Goal: Register for event/course

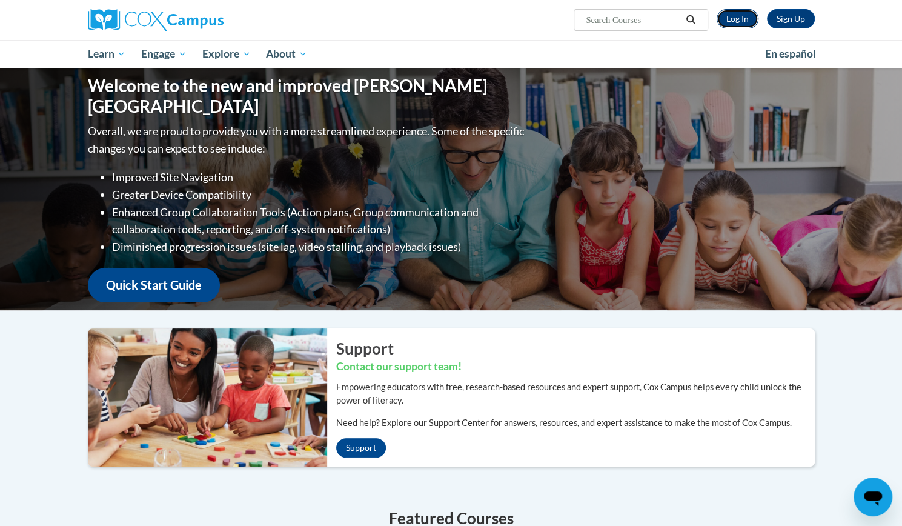
click at [739, 22] on link "Log In" at bounding box center [738, 18] width 42 height 19
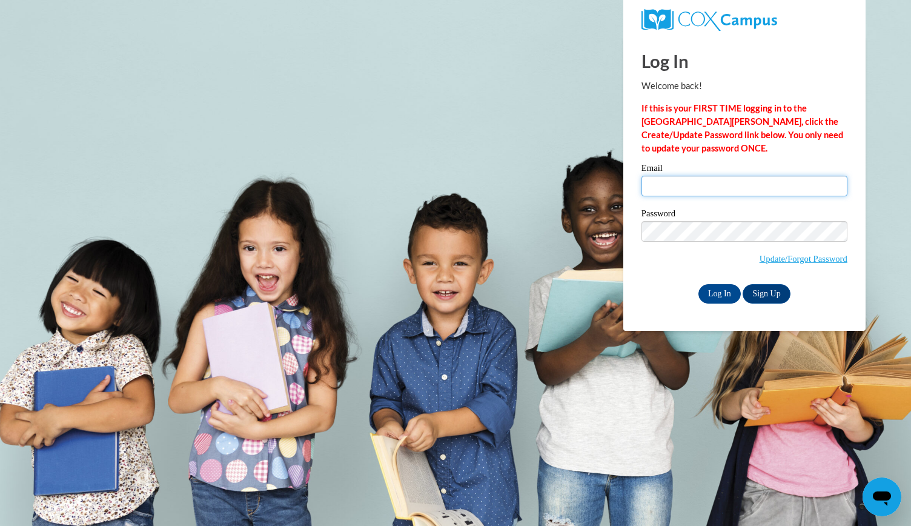
click at [682, 186] on input "Email" at bounding box center [745, 186] width 206 height 21
type input "astricker@butler.edu"
click at [717, 291] on input "Log In" at bounding box center [720, 293] width 42 height 19
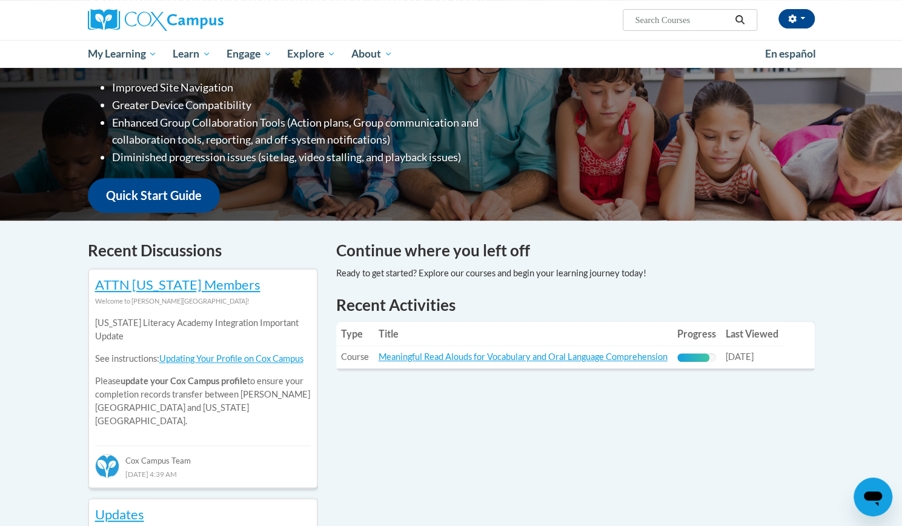
scroll to position [211, 0]
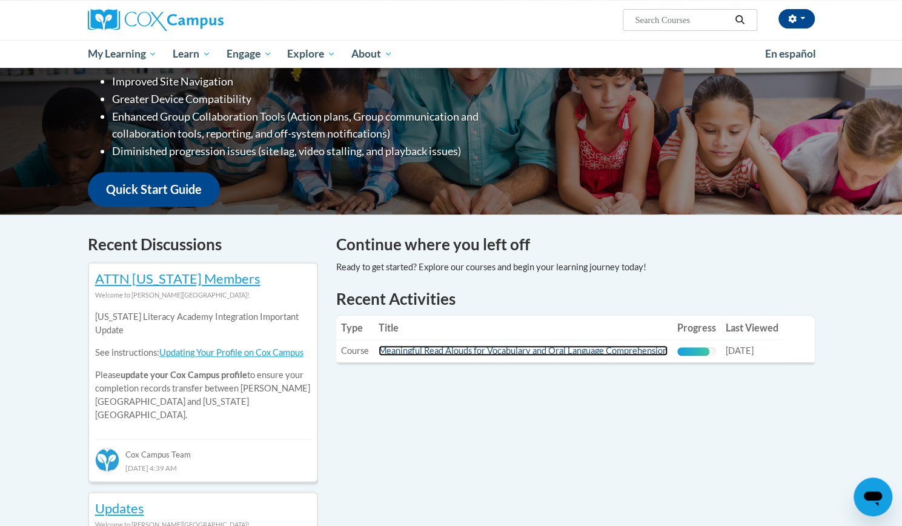
click at [473, 353] on link "Meaningful Read Alouds for Vocabulary and Oral Language Comprehension" at bounding box center [523, 350] width 289 height 10
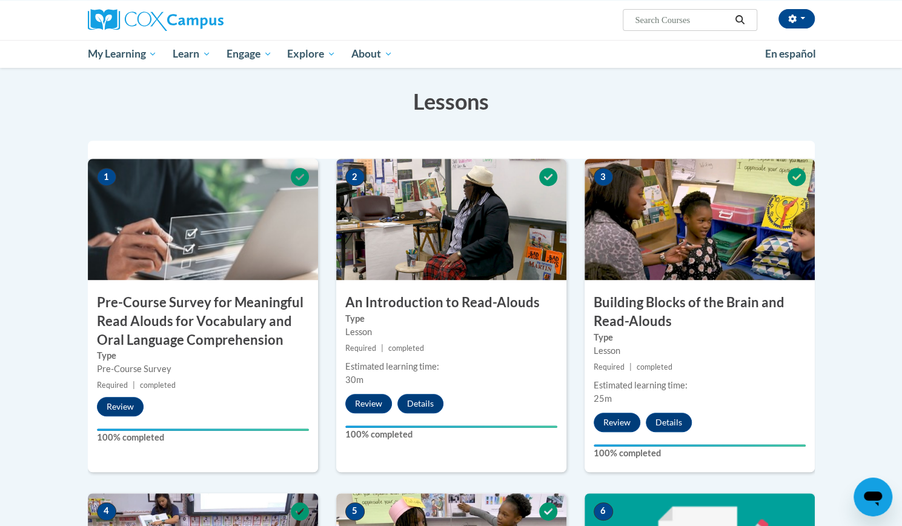
scroll to position [204, 0]
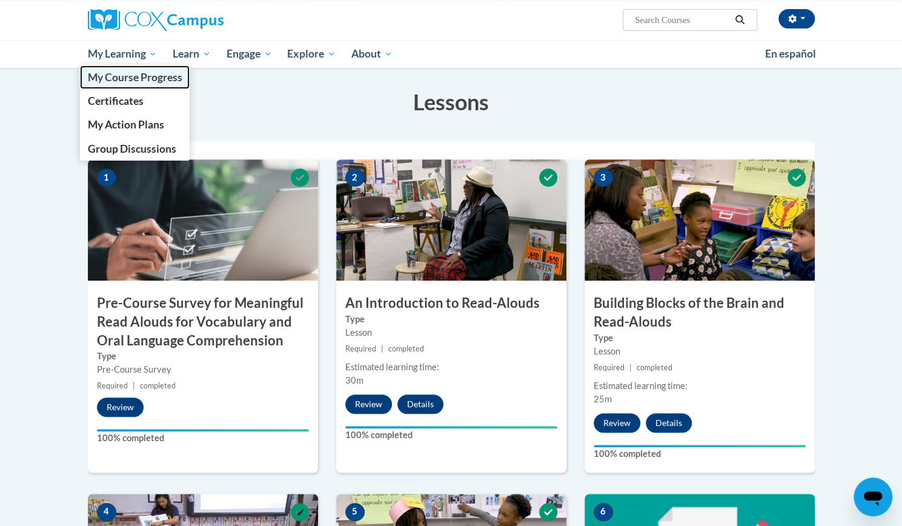
click at [119, 74] on span "My Course Progress" at bounding box center [134, 77] width 95 height 13
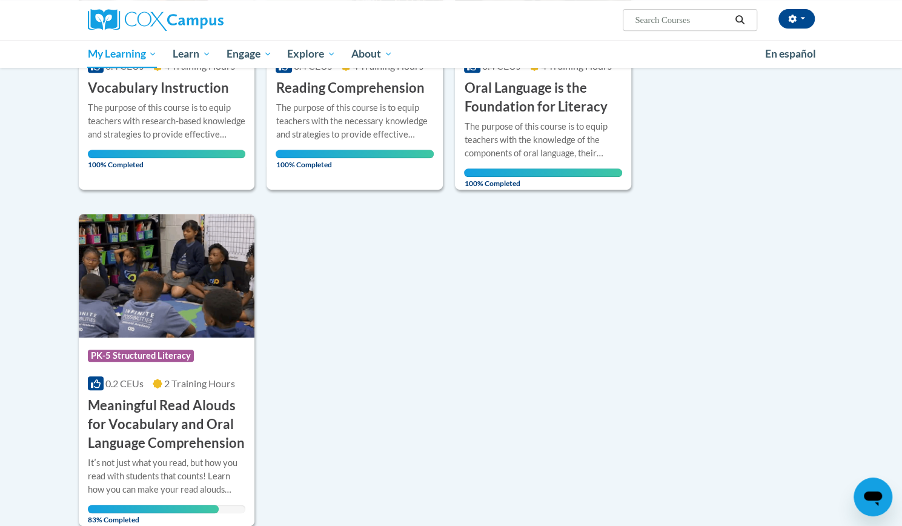
scroll to position [325, 0]
click at [197, 302] on img at bounding box center [167, 275] width 176 height 124
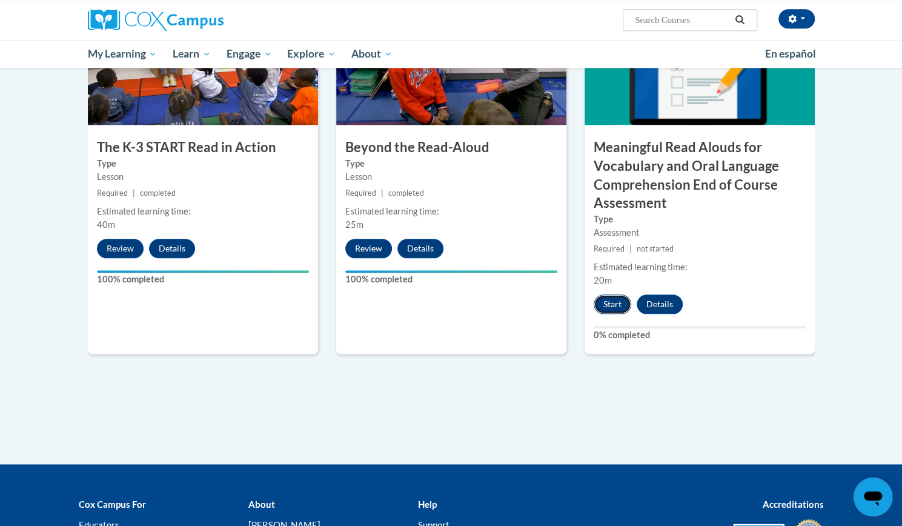
click at [608, 307] on button "Start" at bounding box center [613, 303] width 38 height 19
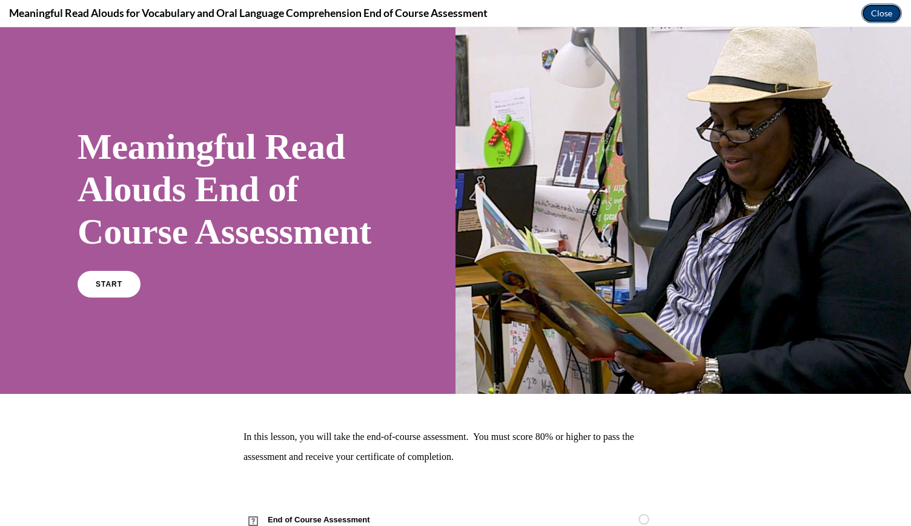
click at [888, 9] on button "Close" at bounding box center [882, 13] width 41 height 19
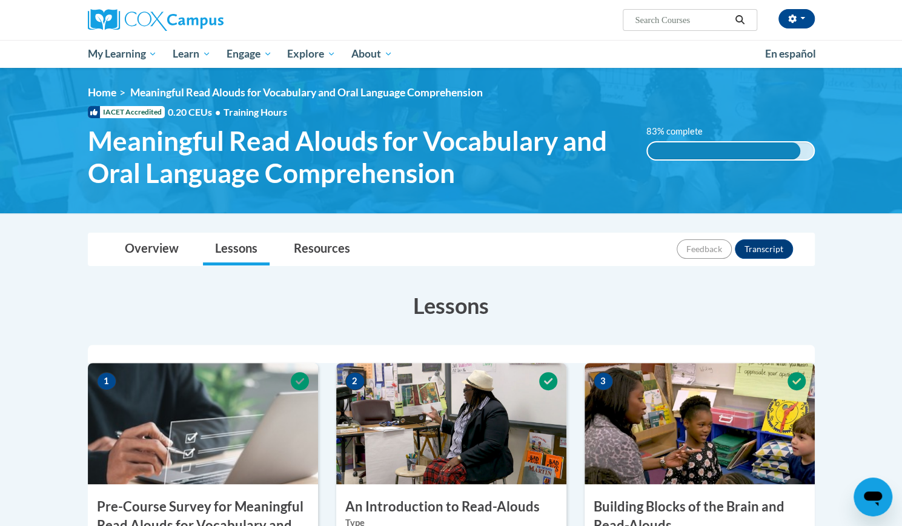
click at [646, 19] on input "Search..." at bounding box center [682, 20] width 97 height 15
type input "teaching writing"
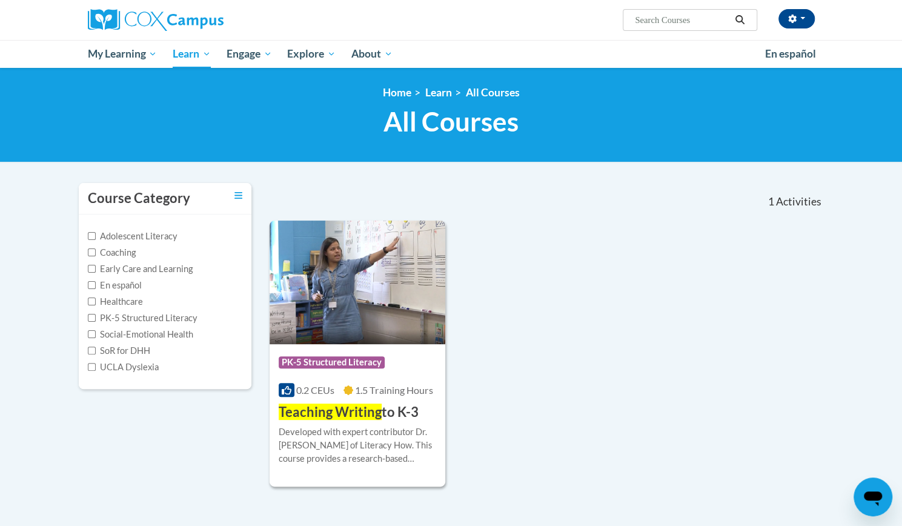
type input "teaching writing"
click at [369, 414] on span "Teaching Writing" at bounding box center [330, 412] width 103 height 16
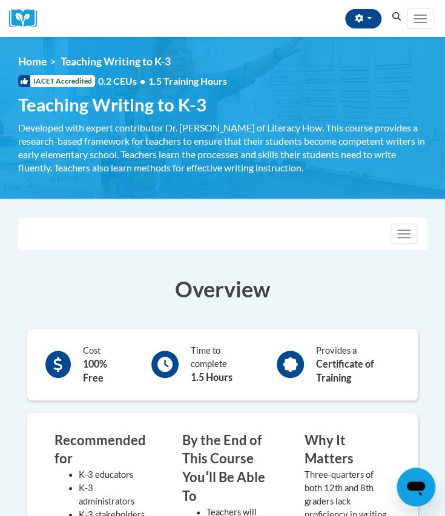
scroll to position [0, 6]
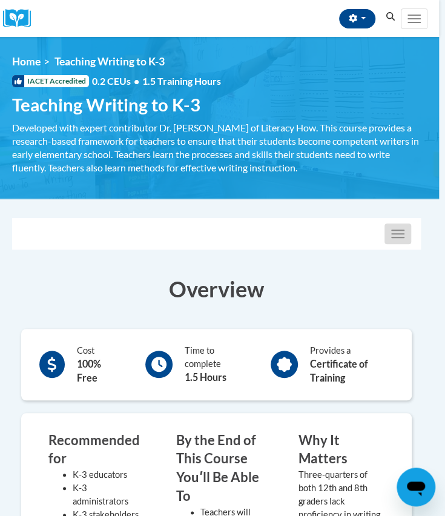
click at [397, 232] on button "Toggle navigation" at bounding box center [398, 234] width 27 height 21
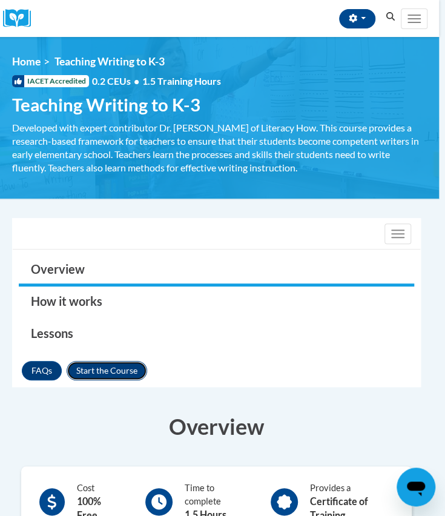
click at [98, 367] on button "Enroll" at bounding box center [107, 370] width 81 height 19
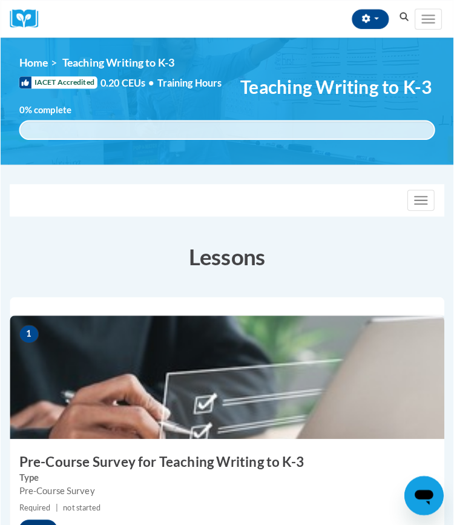
scroll to position [193, 0]
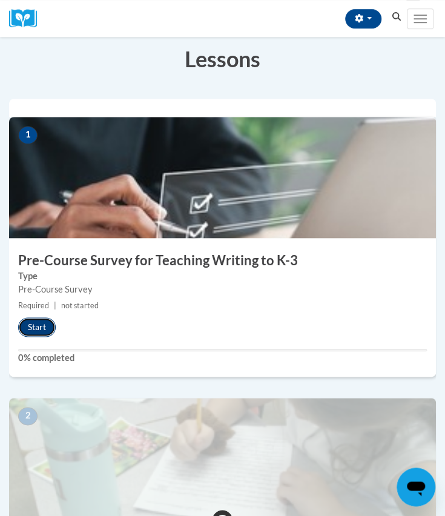
click at [35, 324] on button "Start" at bounding box center [37, 326] width 38 height 19
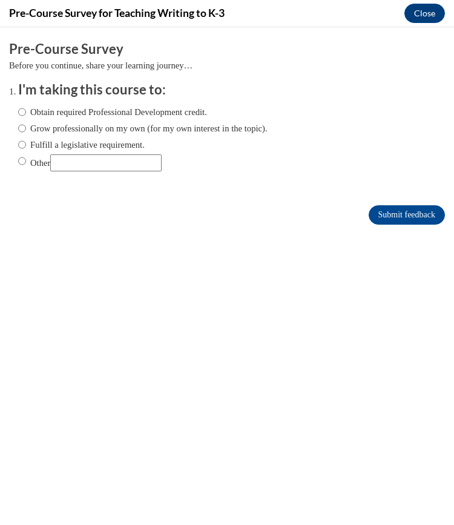
click at [66, 136] on div "Obtain required Professional Development credit. Grow professionally on my own …" at bounding box center [143, 138] width 250 height 78
click at [87, 129] on label "Grow professionally on my own (for my own interest in the topic)." at bounding box center [143, 128] width 250 height 13
click at [26, 129] on input "Grow professionally on my own (for my own interest in the topic)." at bounding box center [22, 128] width 8 height 13
radio input "true"
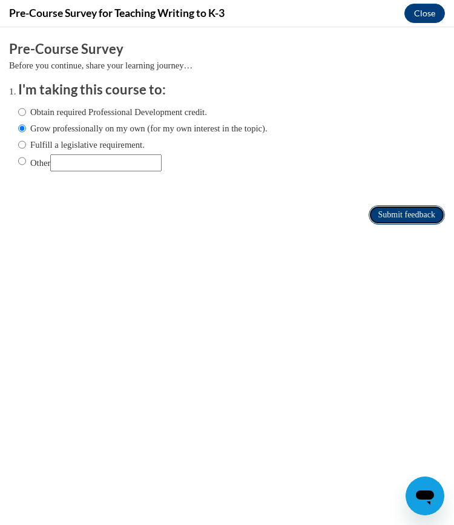
click at [384, 211] on input "Submit feedback" at bounding box center [407, 214] width 76 height 19
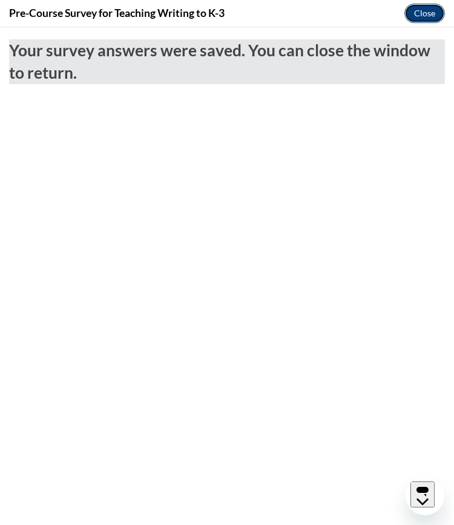
click at [428, 16] on button "Close" at bounding box center [425, 13] width 41 height 19
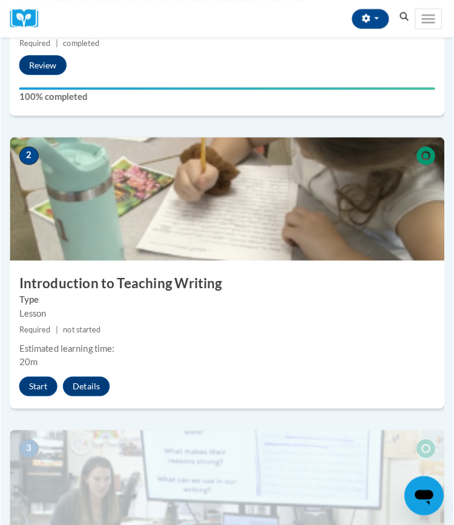
scroll to position [465, 0]
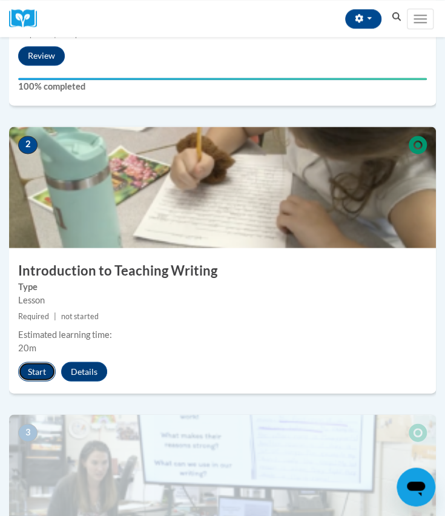
click at [37, 368] on button "Start" at bounding box center [37, 371] width 38 height 19
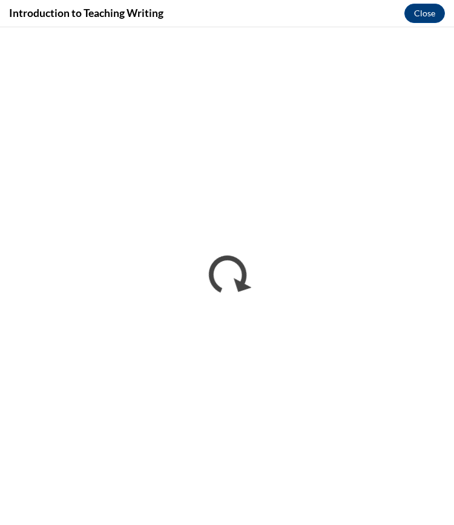
scroll to position [0, 0]
